Goal: Task Accomplishment & Management: Use online tool/utility

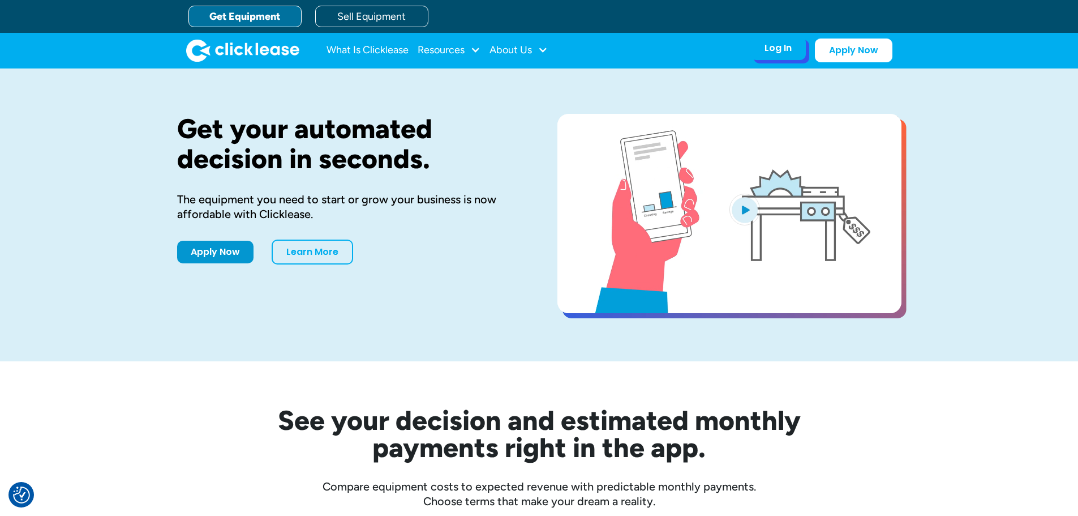
click at [777, 54] on div "Log In Account login I use Clicklease to get my equipment Partner Portal I offe…" at bounding box center [777, 48] width 55 height 24
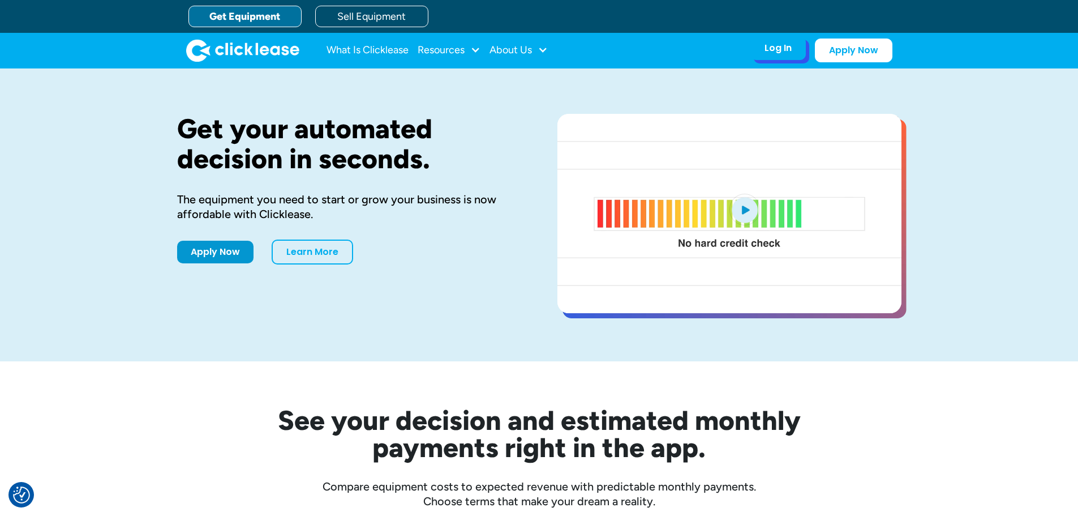
click at [781, 47] on div "Log In" at bounding box center [778, 47] width 27 height 11
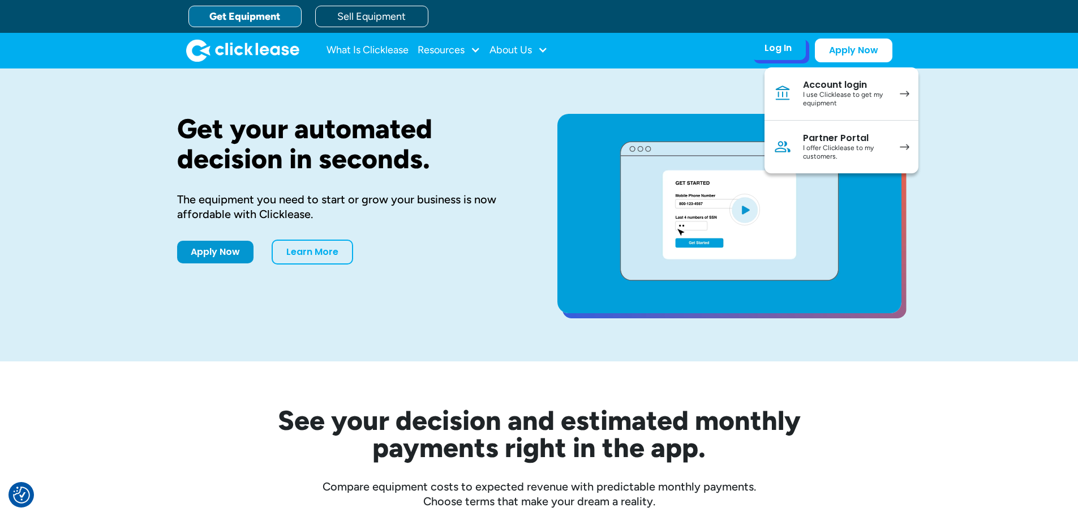
click at [838, 103] on div "I use Clicklease to get my equipment" at bounding box center [845, 100] width 85 height 18
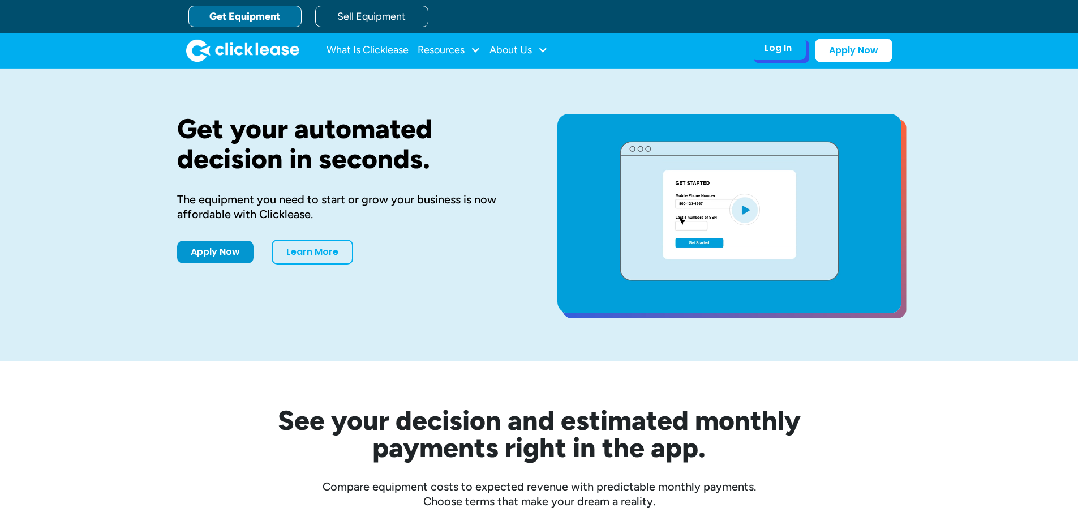
drag, startPoint x: 0, startPoint y: 0, endPoint x: 776, endPoint y: 52, distance: 777.6
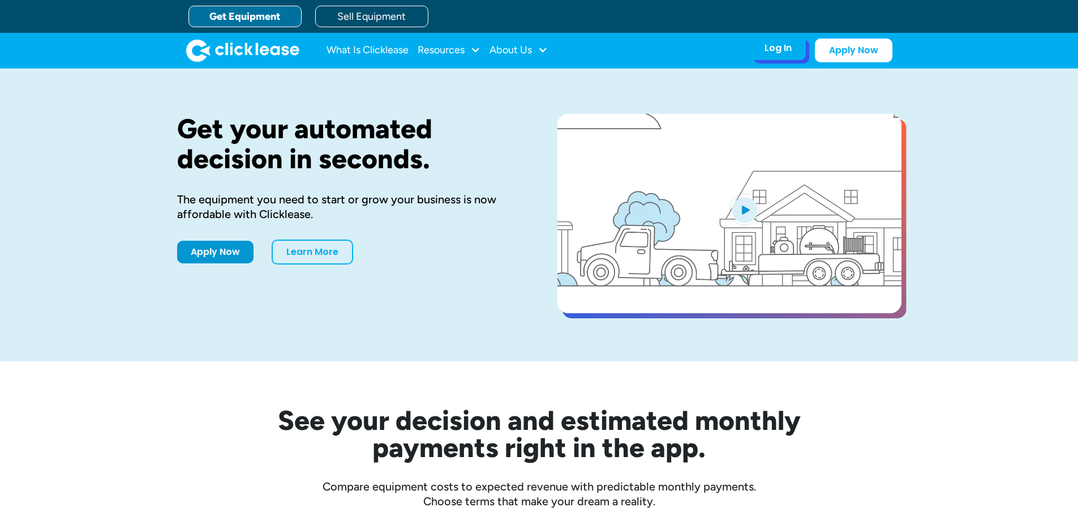
click at [776, 52] on div "Log In" at bounding box center [778, 47] width 27 height 11
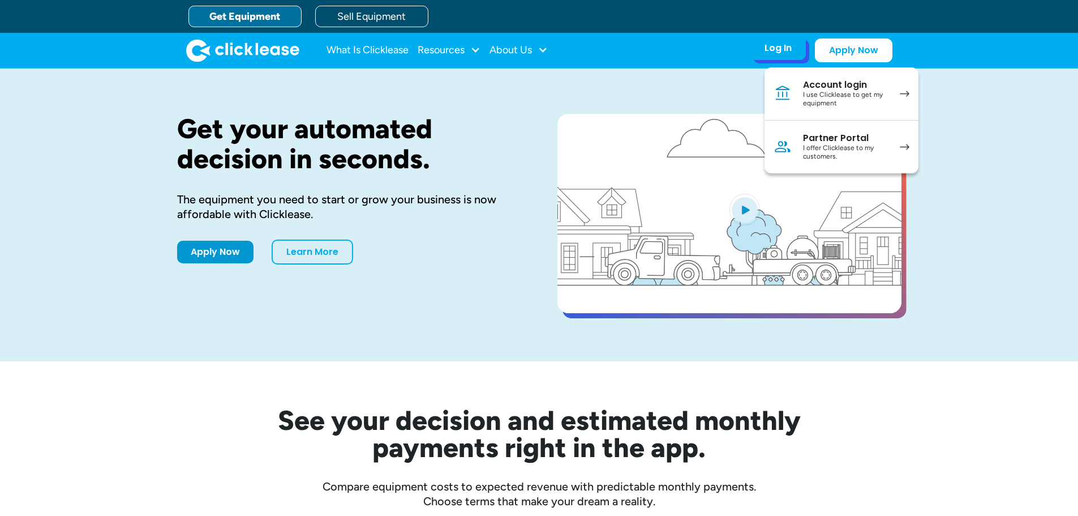
click at [790, 76] on link "Account login I use Clicklease to get my equipment" at bounding box center [842, 93] width 154 height 53
